Goal: Transaction & Acquisition: Obtain resource

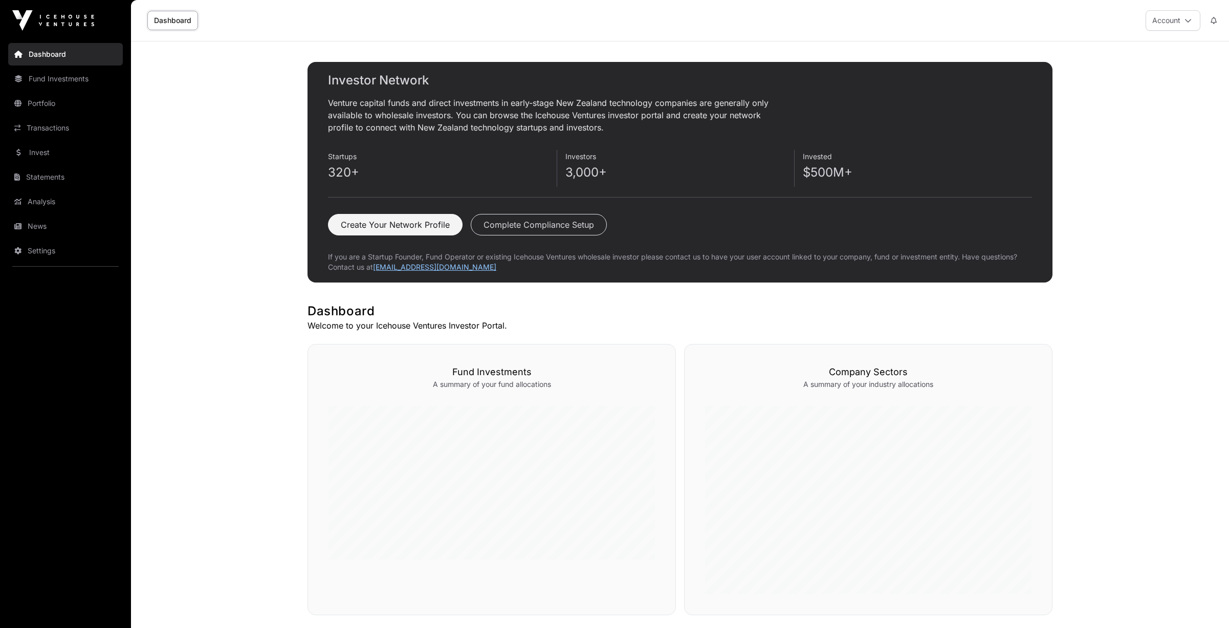
click at [39, 82] on link "Fund Investments" at bounding box center [65, 79] width 115 height 23
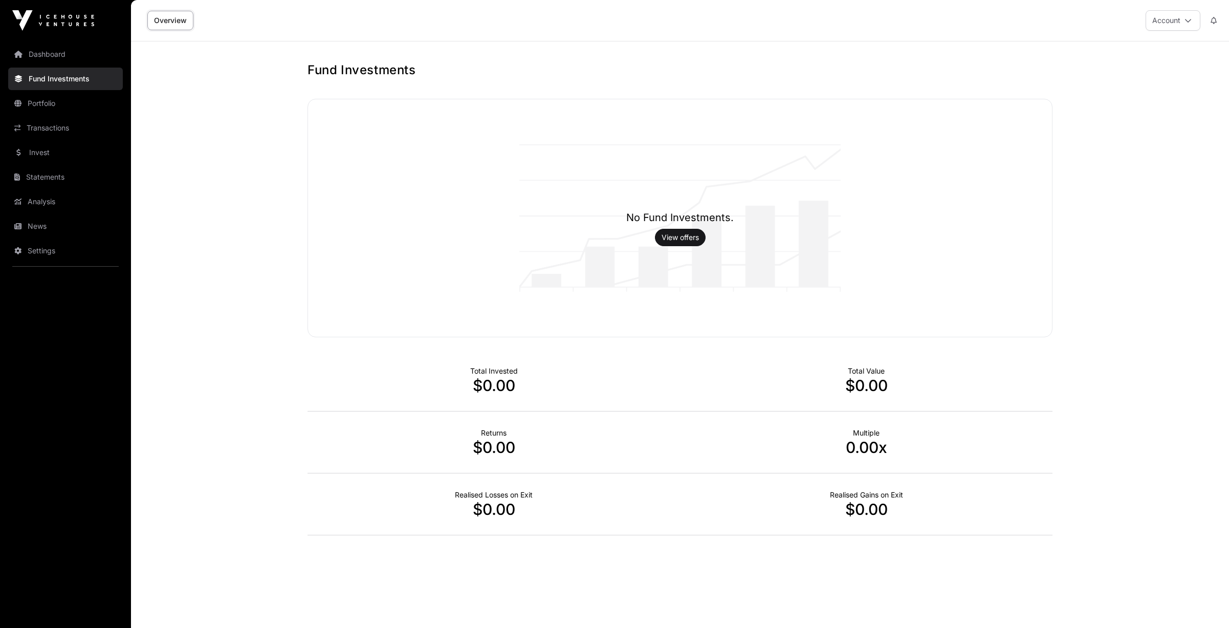
click at [37, 101] on link "Portfolio" at bounding box center [65, 103] width 115 height 23
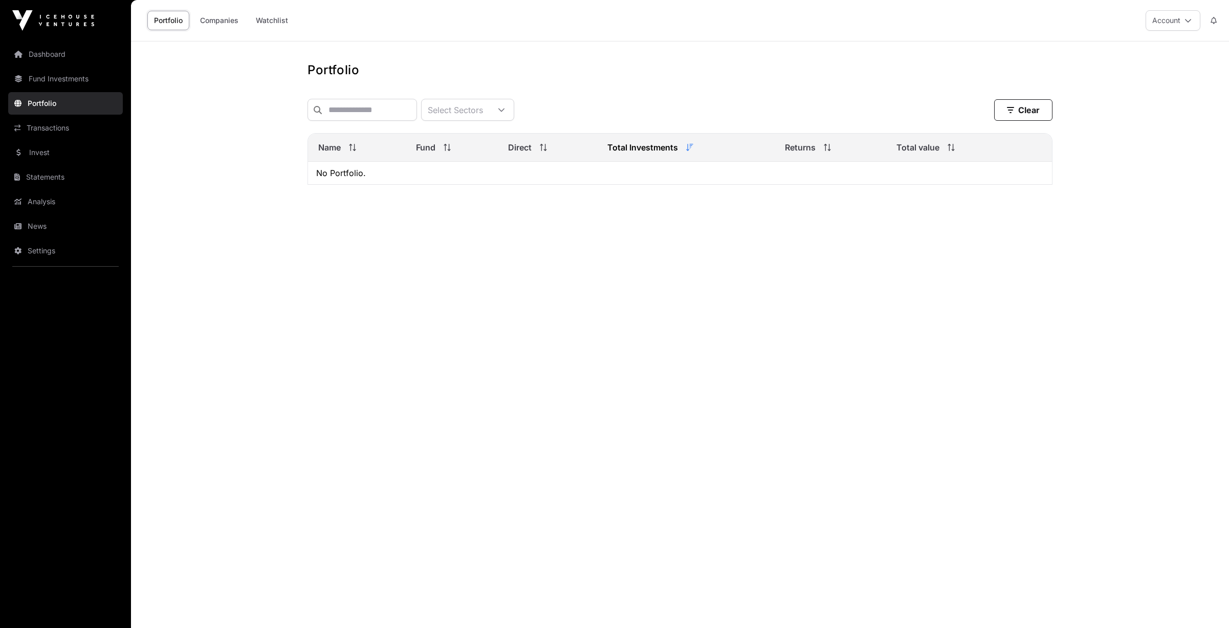
click at [44, 124] on link "Transactions" at bounding box center [65, 128] width 115 height 23
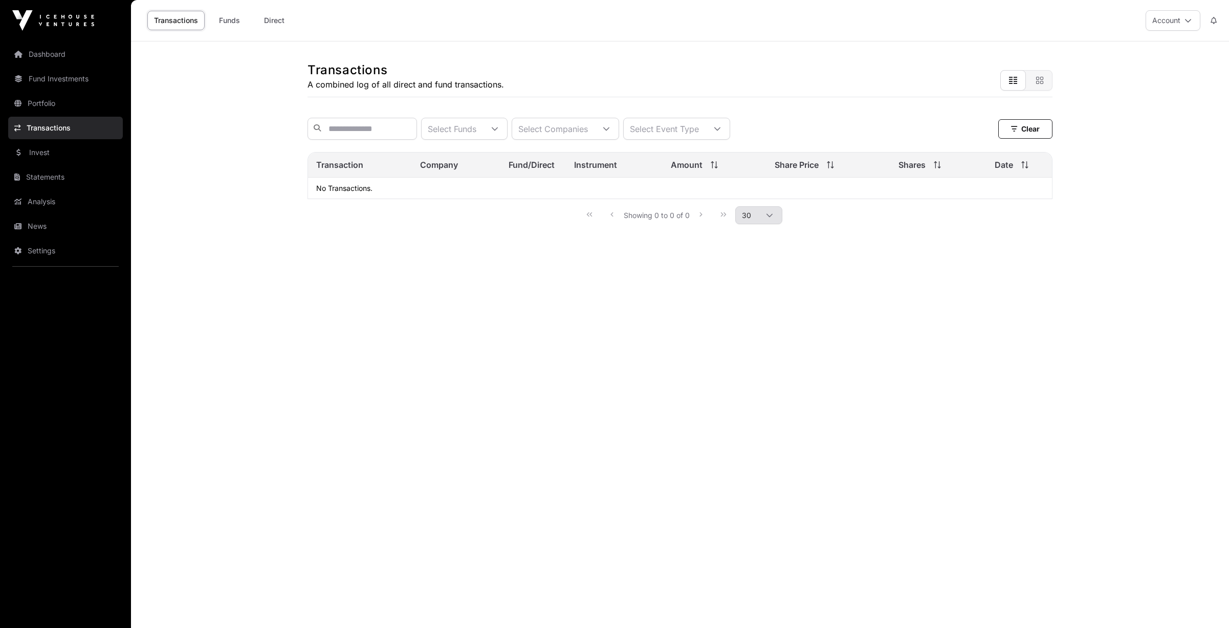
click at [42, 150] on link "Invest" at bounding box center [65, 152] width 115 height 23
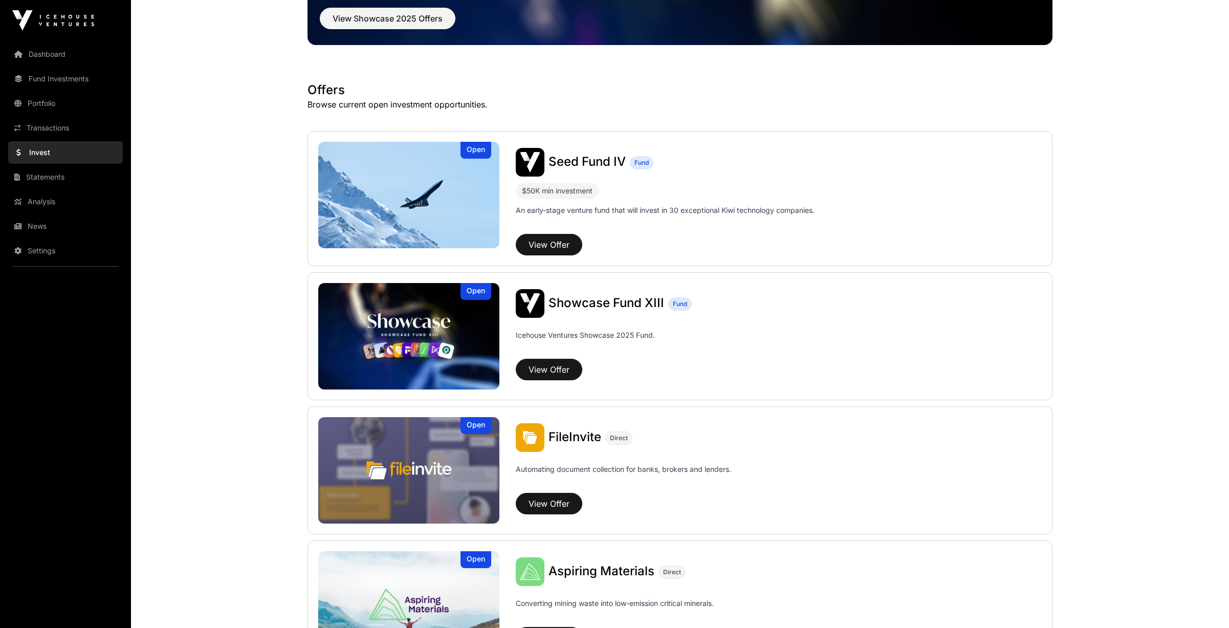
scroll to position [126, 0]
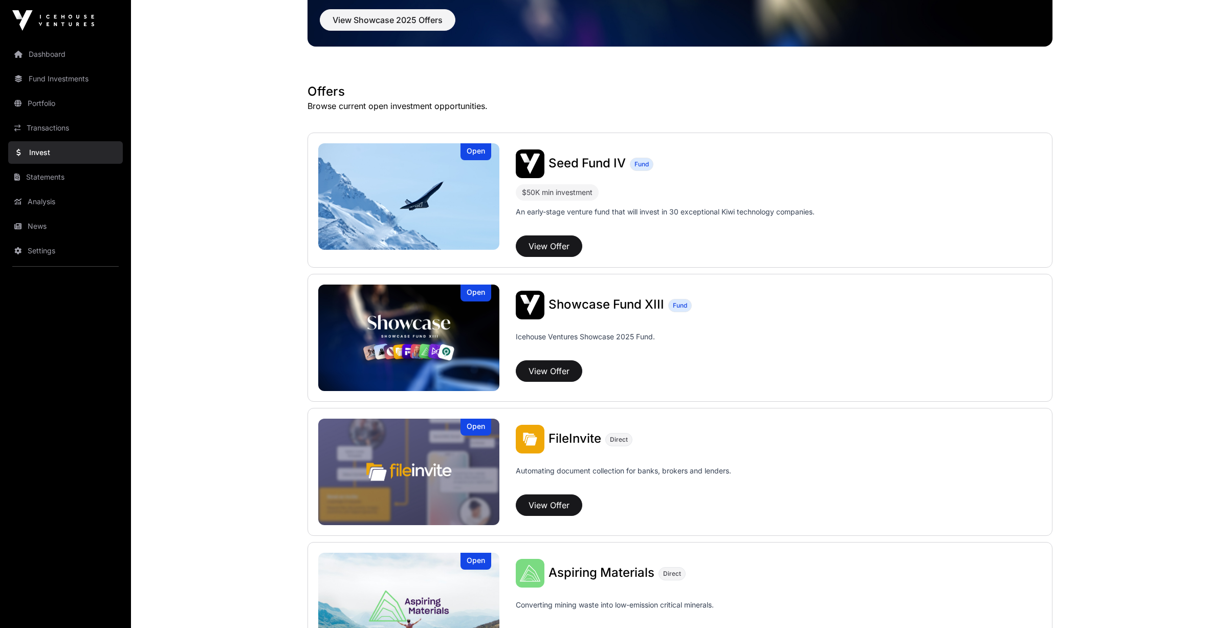
click at [536, 372] on button "View Offer" at bounding box center [549, 370] width 67 height 21
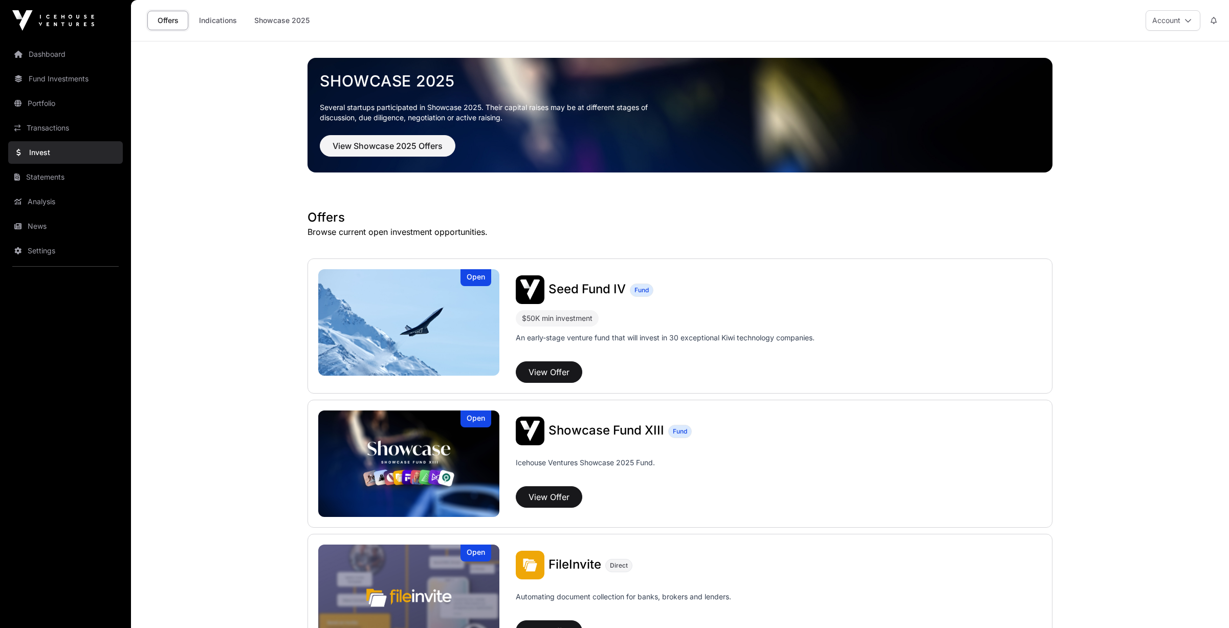
scroll to position [126, 0]
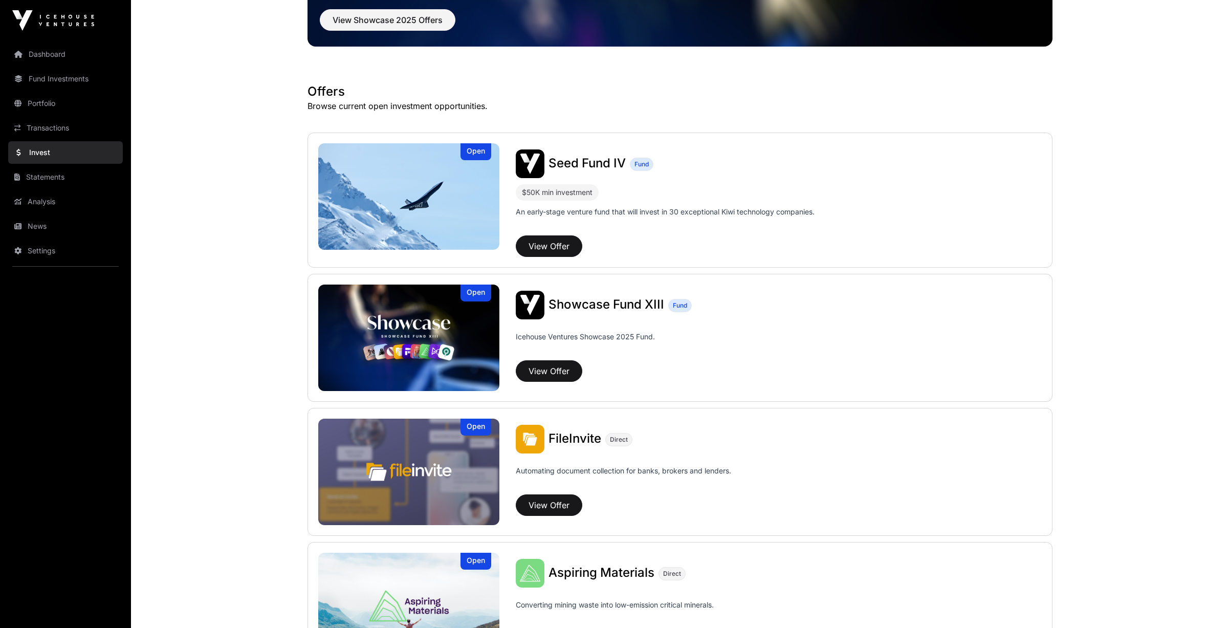
click at [544, 247] on button "View Offer" at bounding box center [549, 245] width 67 height 21
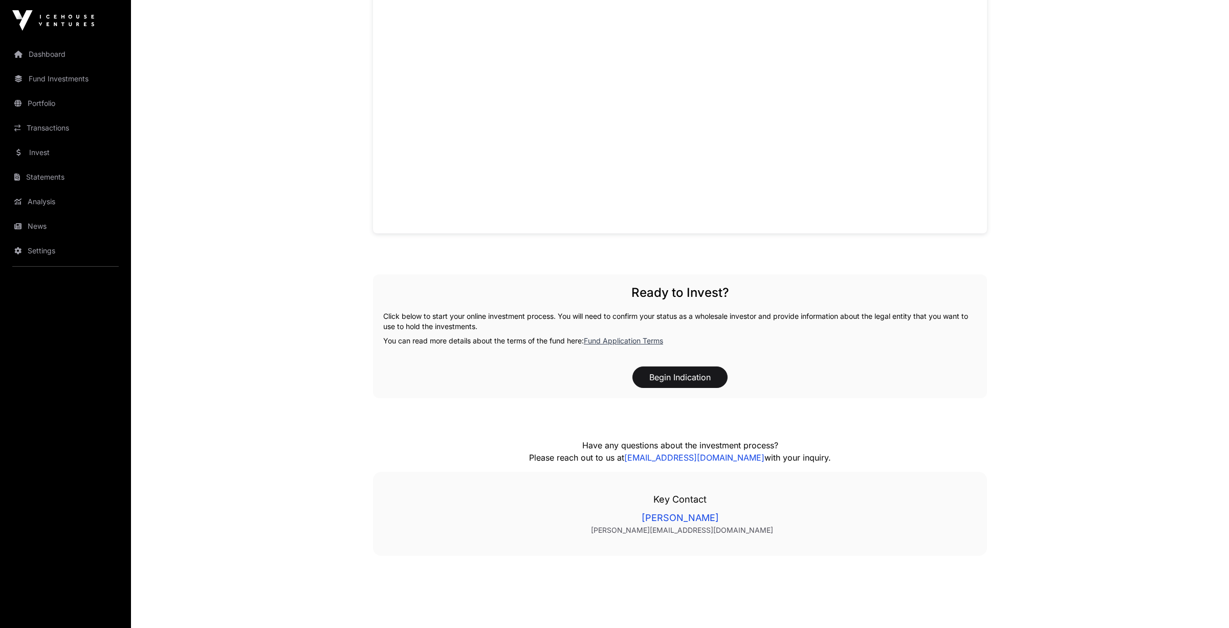
scroll to position [855, 0]
click at [619, 339] on link "Fund Application Terms" at bounding box center [623, 339] width 79 height 9
